Goal: Information Seeking & Learning: Learn about a topic

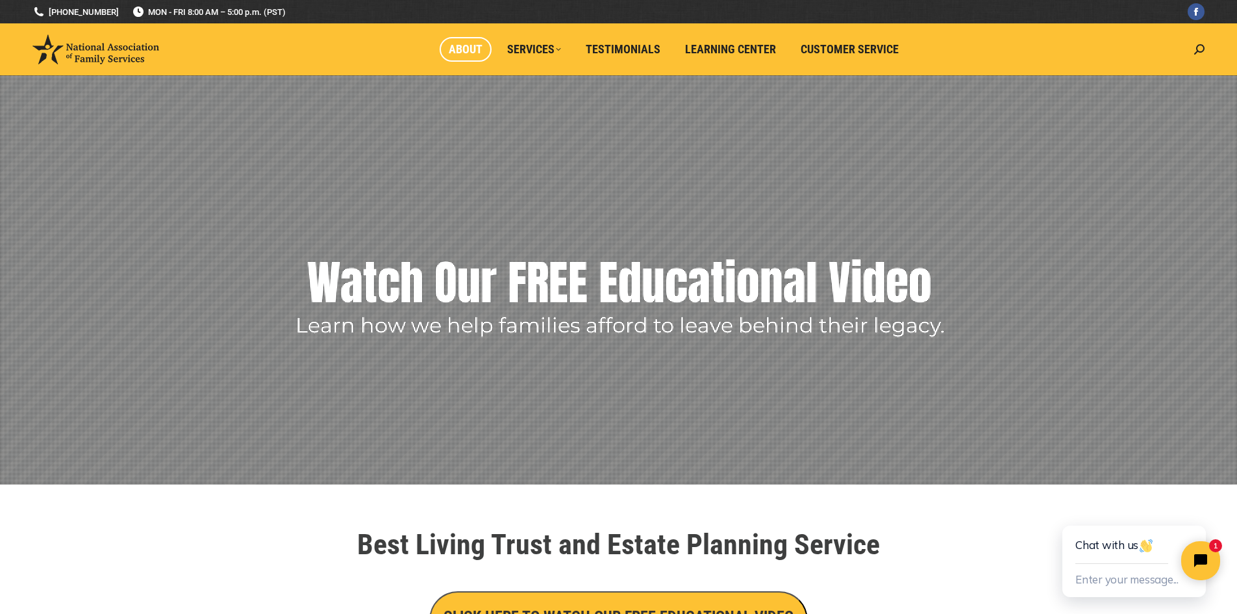
click at [466, 46] on span "About" at bounding box center [466, 49] width 34 height 14
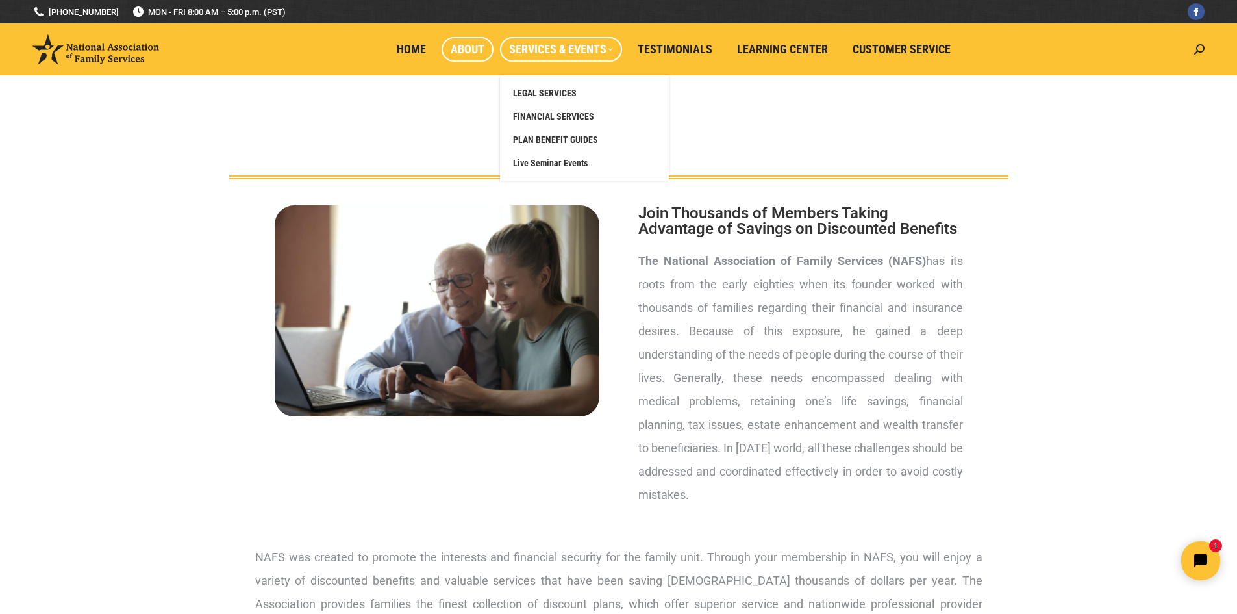
click at [571, 51] on span "Services & Events" at bounding box center [561, 49] width 104 height 14
click at [555, 112] on span "FINANCIAL SERVICES" at bounding box center [553, 116] width 81 height 12
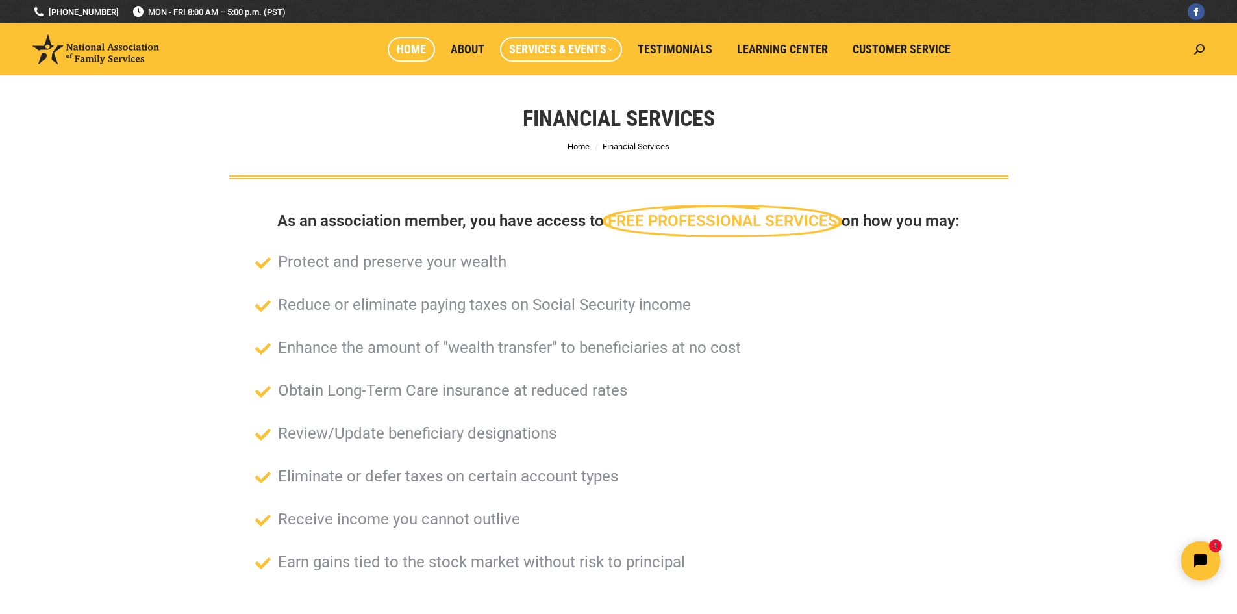
click at [416, 53] on span "Home" at bounding box center [411, 49] width 29 height 14
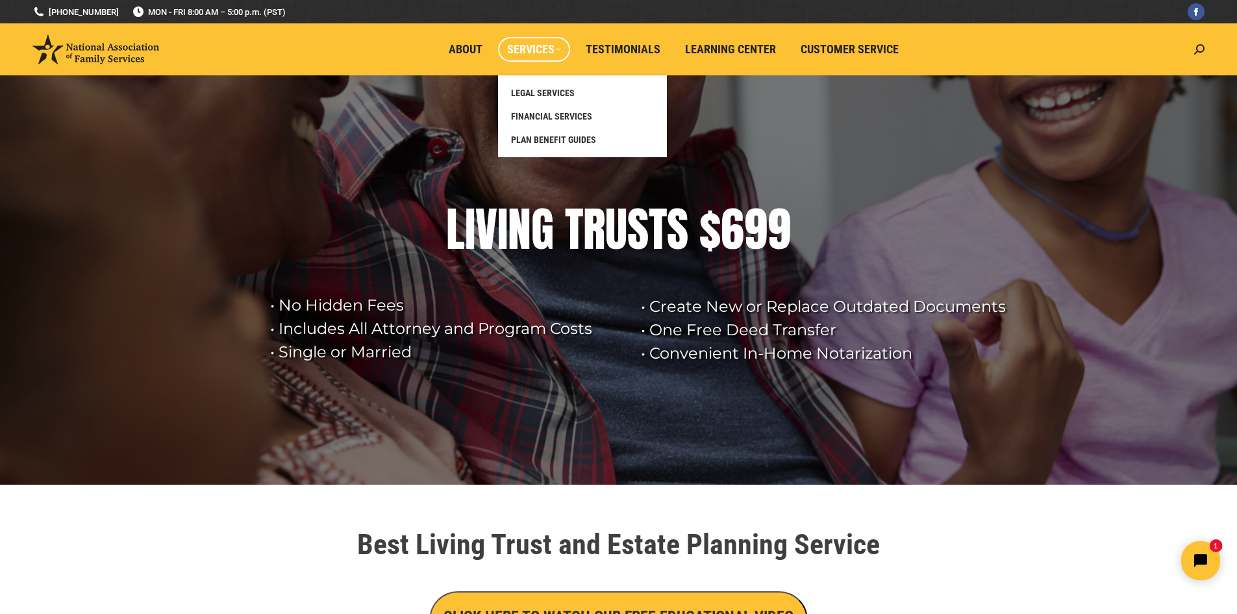
click at [529, 51] on span "Services" at bounding box center [534, 49] width 54 height 14
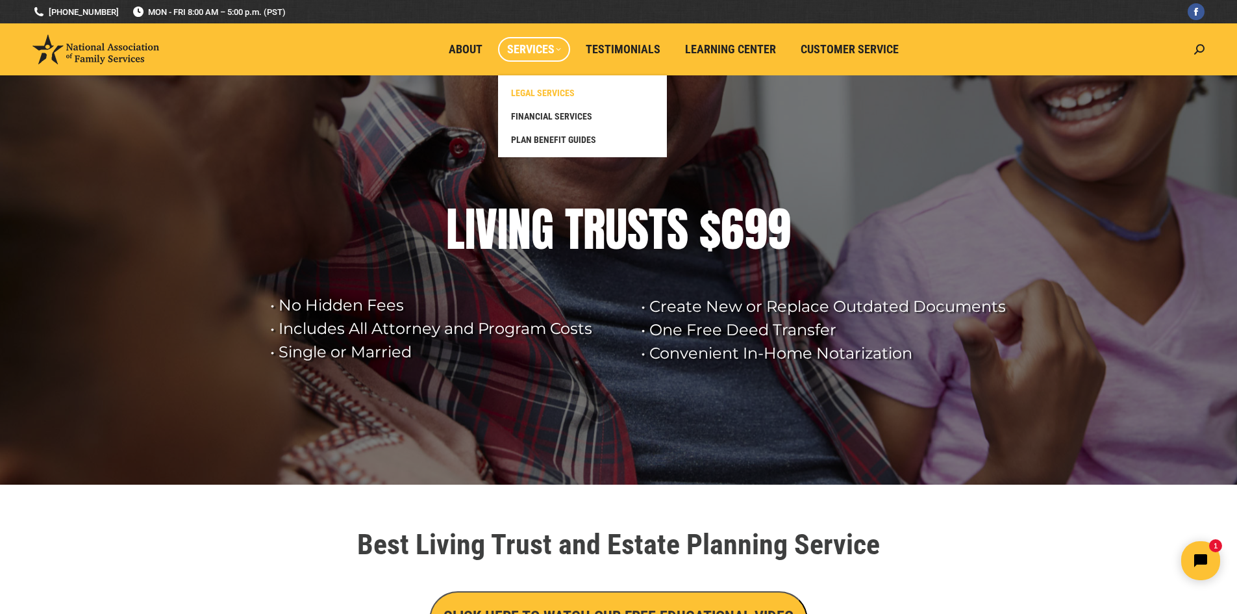
click at [540, 94] on span "LEGAL SERVICES" at bounding box center [543, 93] width 64 height 12
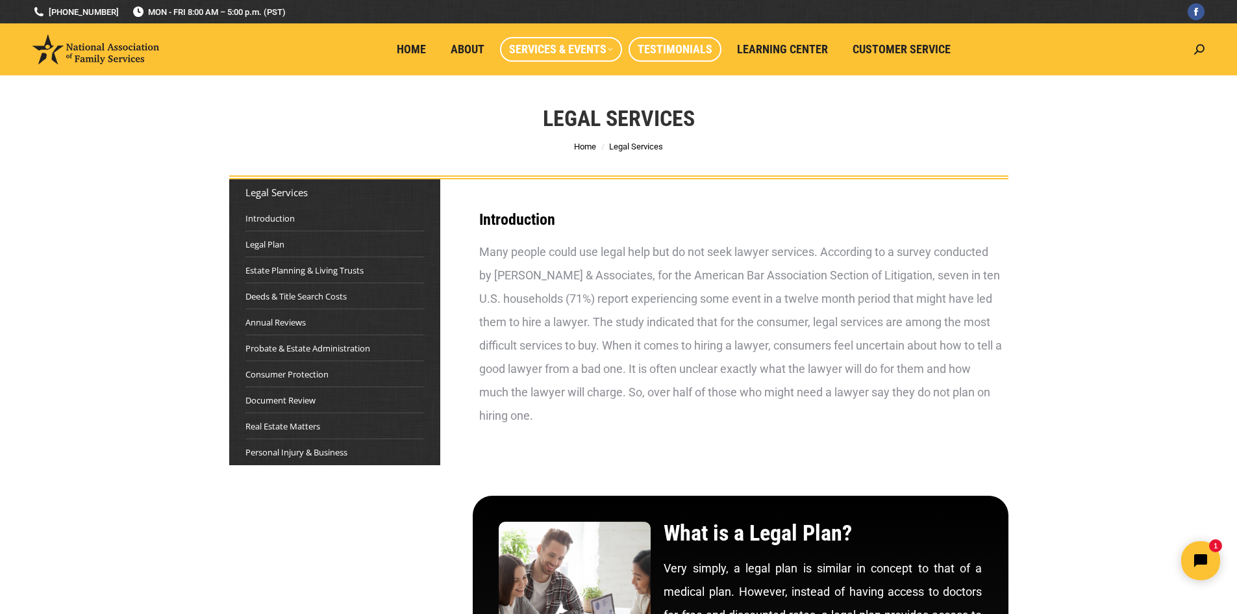
click at [679, 49] on span "Testimonials" at bounding box center [675, 49] width 75 height 14
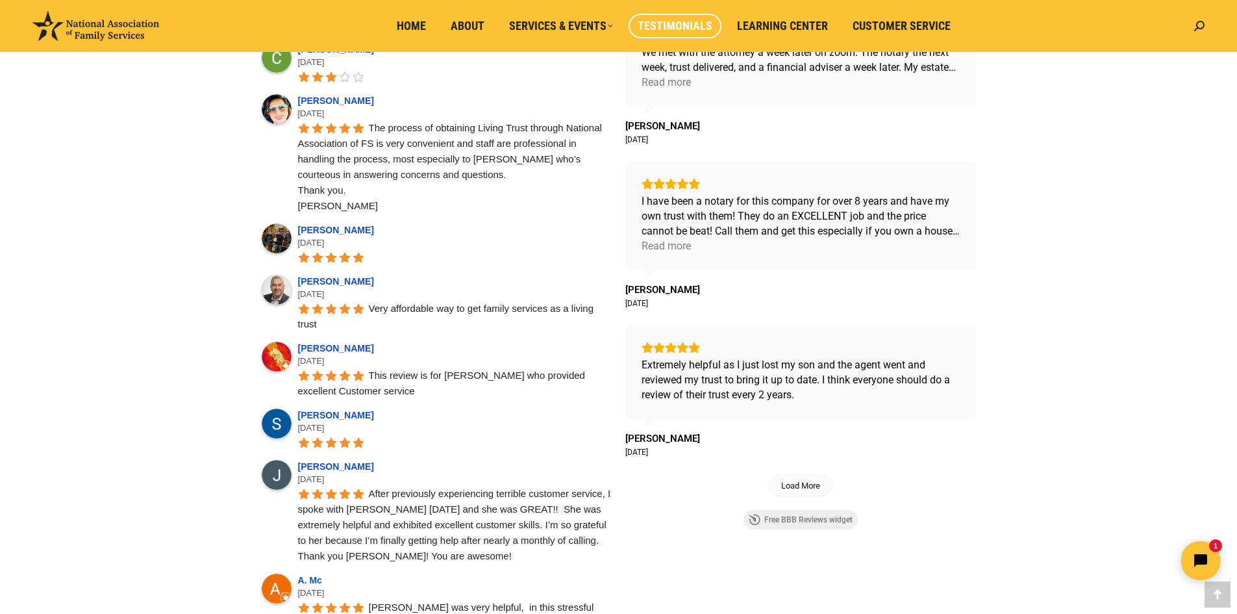
scroll to position [800, 0]
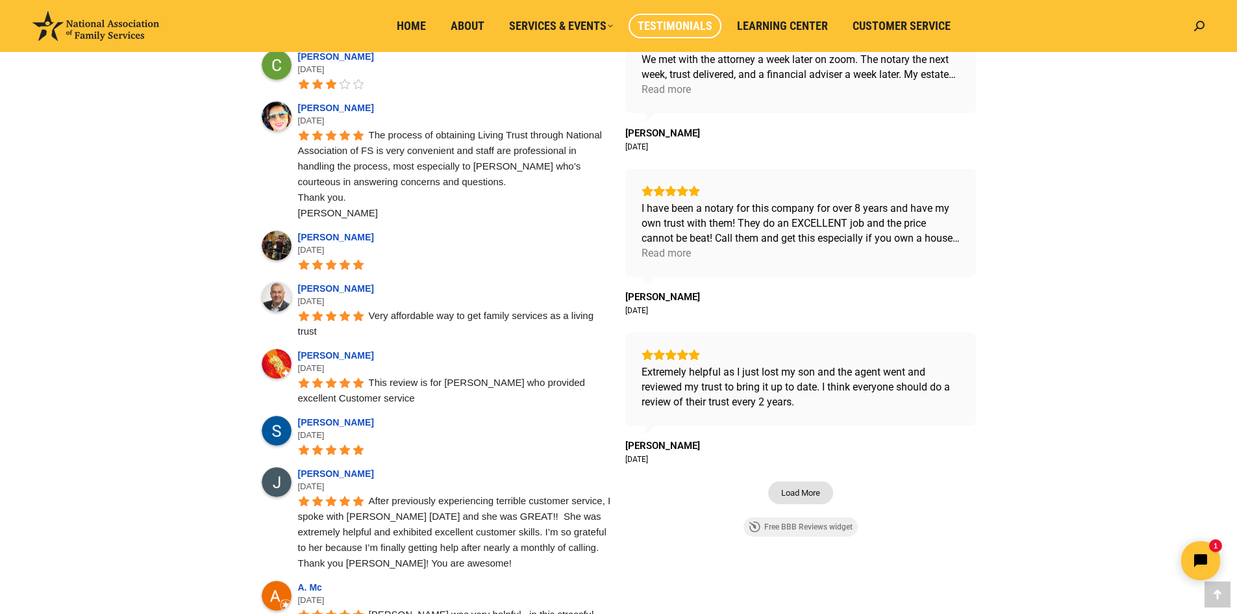
click at [800, 492] on span "Load More" at bounding box center [800, 492] width 39 height 11
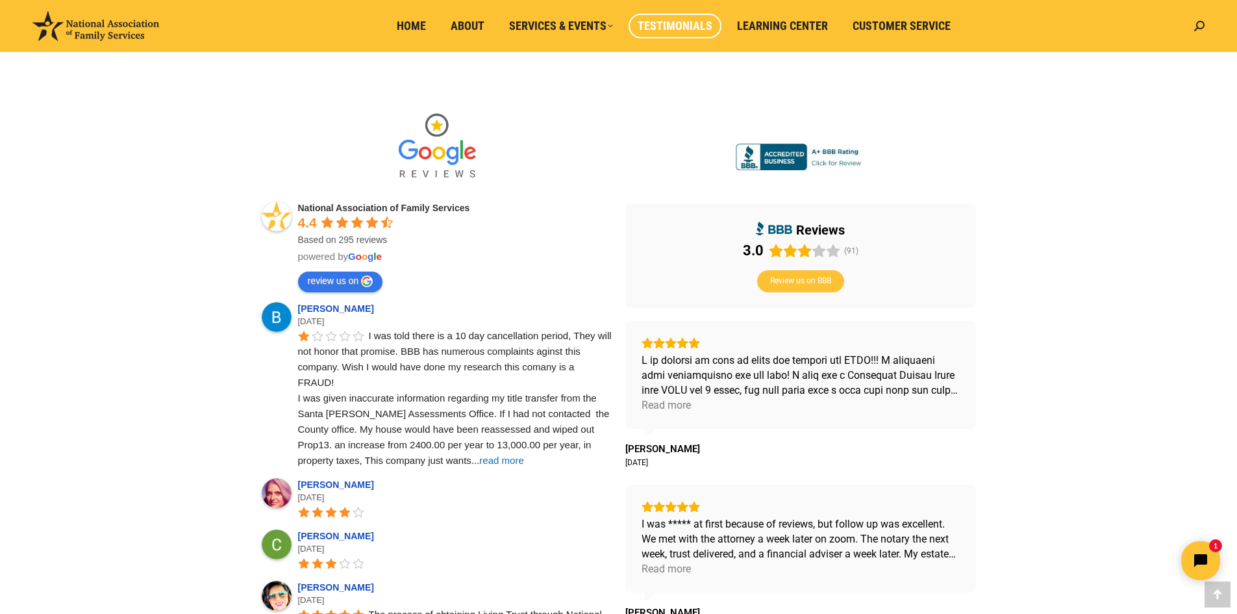
scroll to position [323, 0]
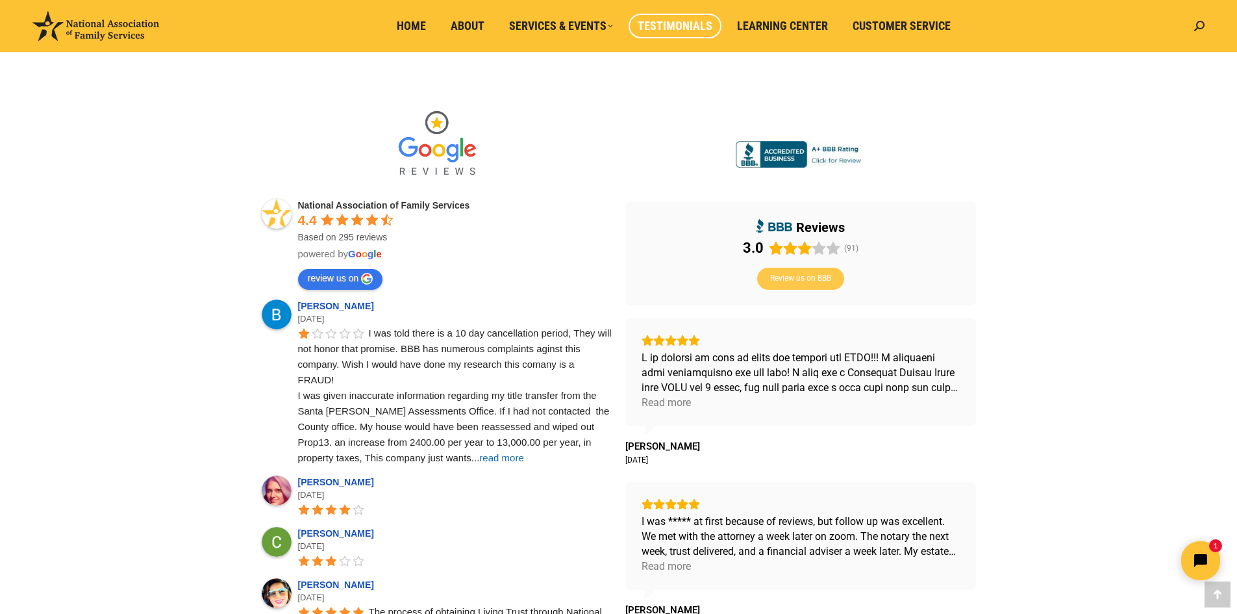
click at [815, 280] on span "Review us on BBB" at bounding box center [800, 278] width 61 height 10
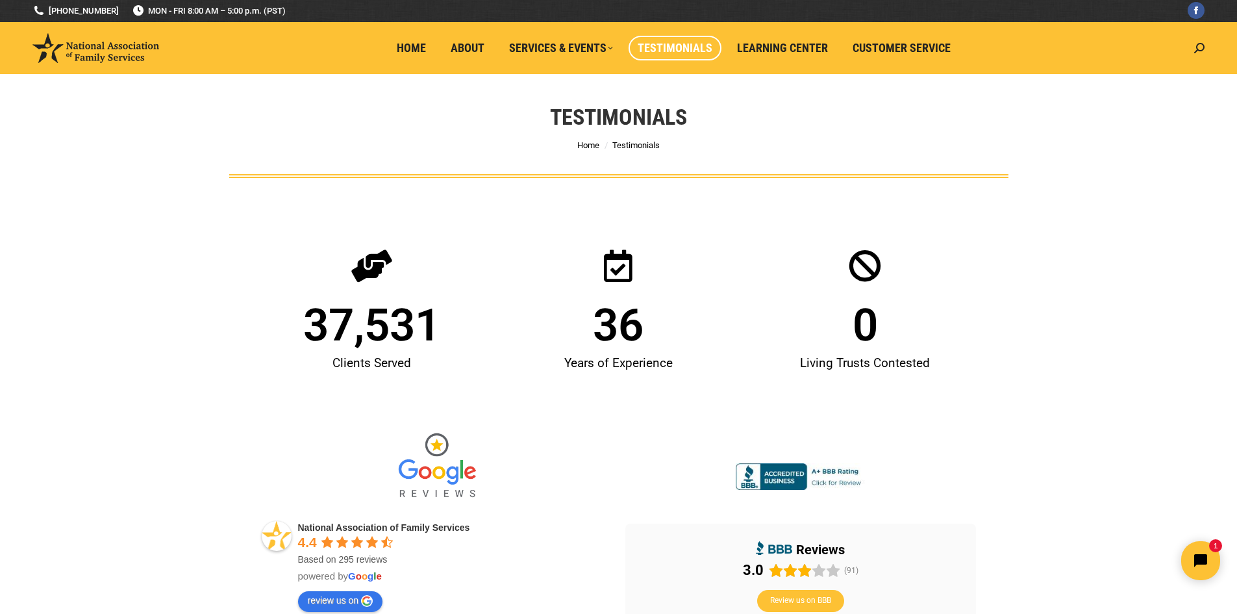
scroll to position [0, 0]
